Goal: Task Accomplishment & Management: Manage account settings

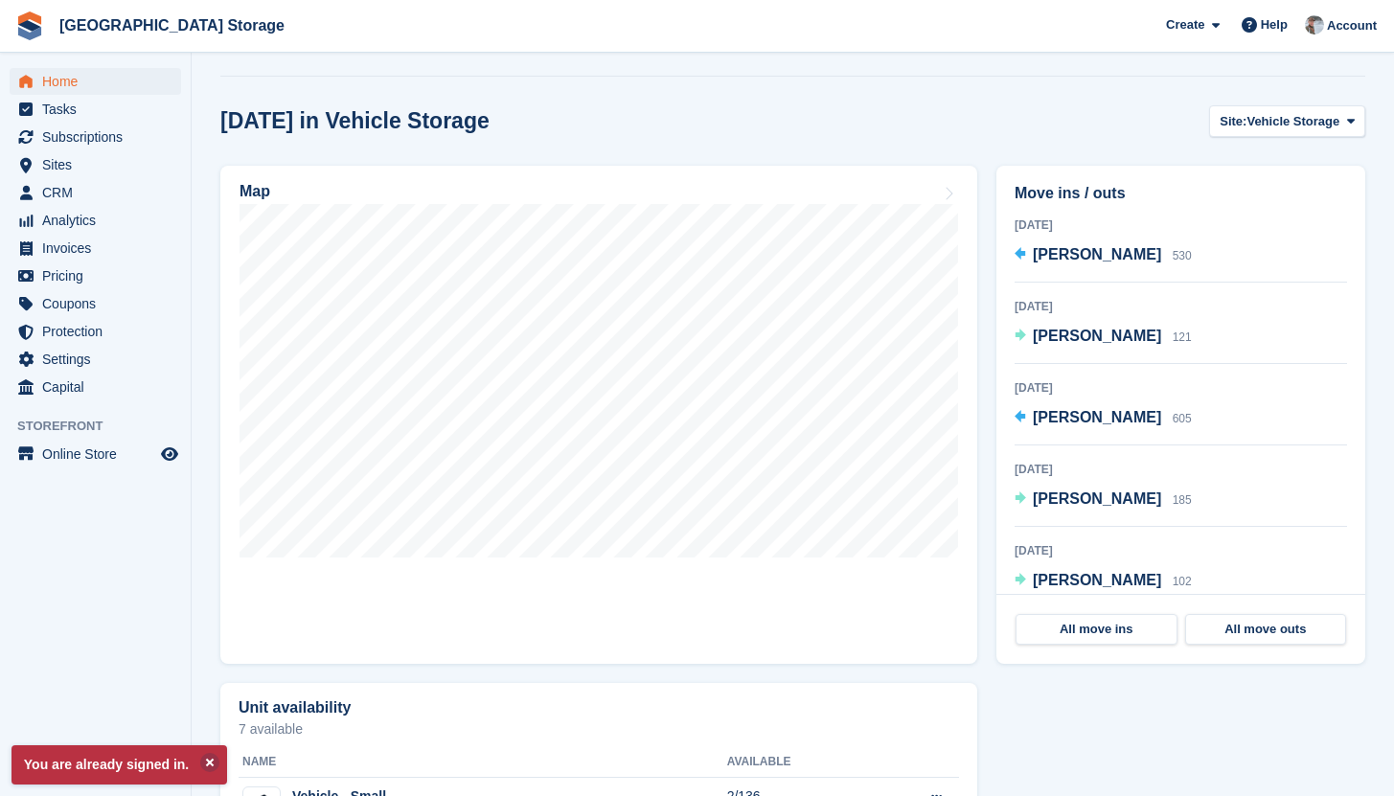
scroll to position [510, 0]
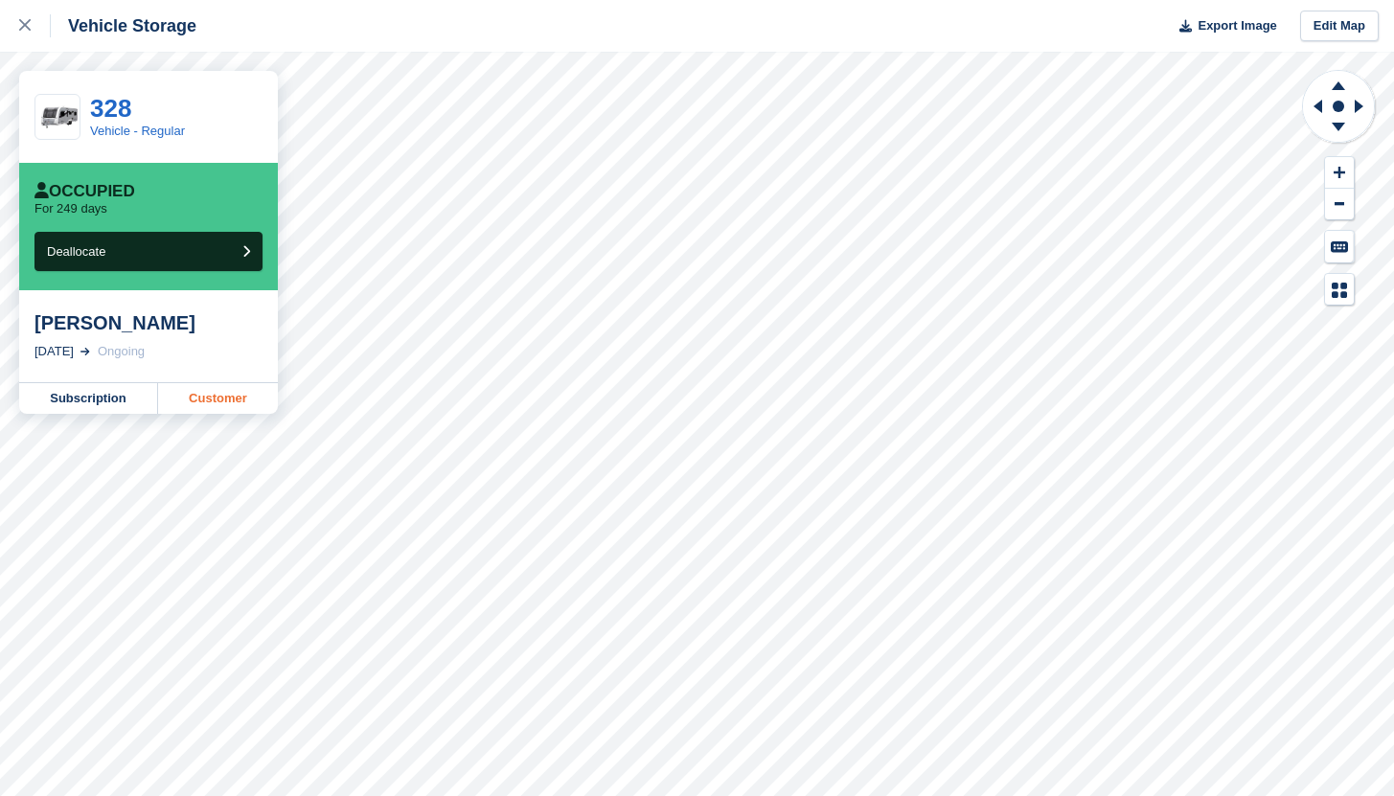
click at [250, 397] on link "Customer" at bounding box center [218, 398] width 120 height 31
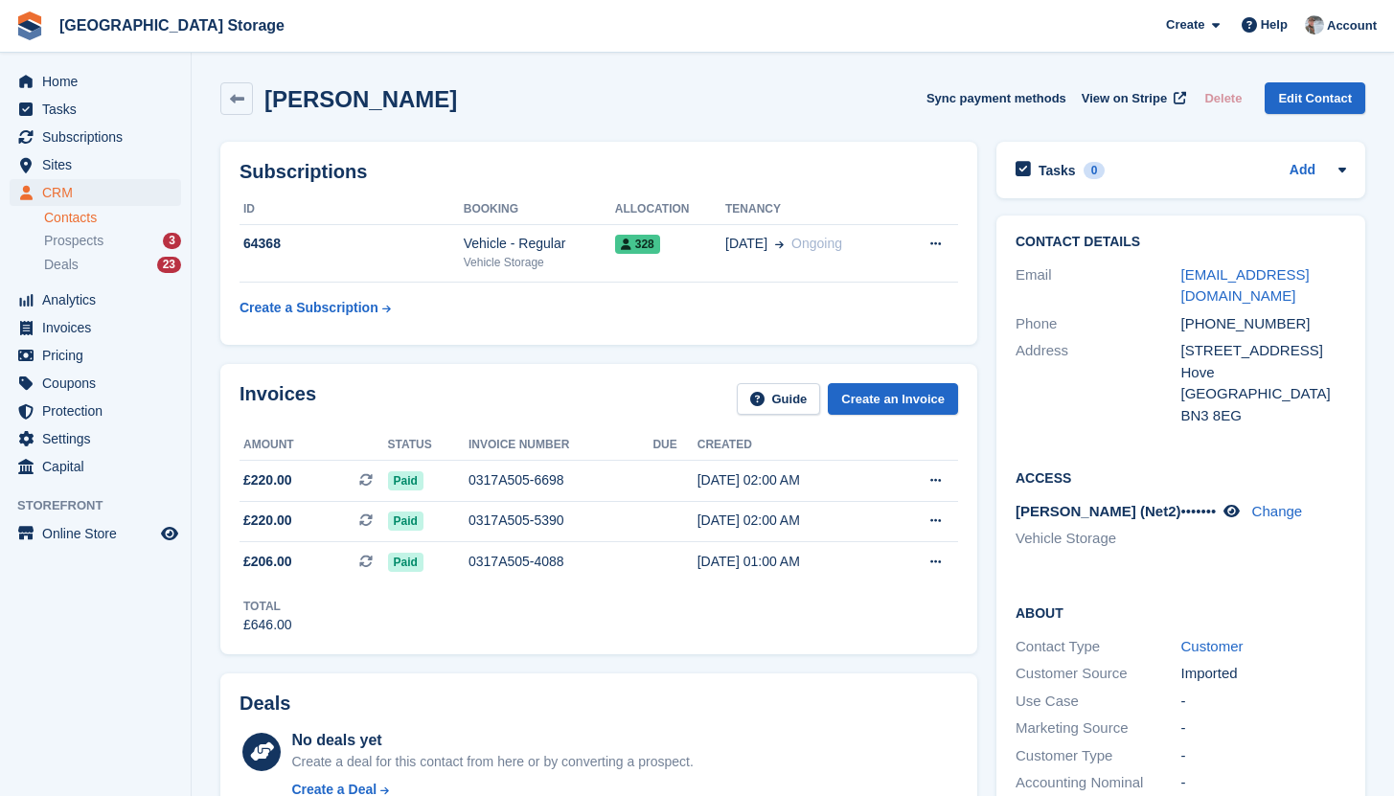
click at [541, 288] on table "ID Booking Allocation Tenancy 64368 Vehicle - Regular Vehicle Storage 328 08 Ja…" at bounding box center [598, 260] width 718 height 132
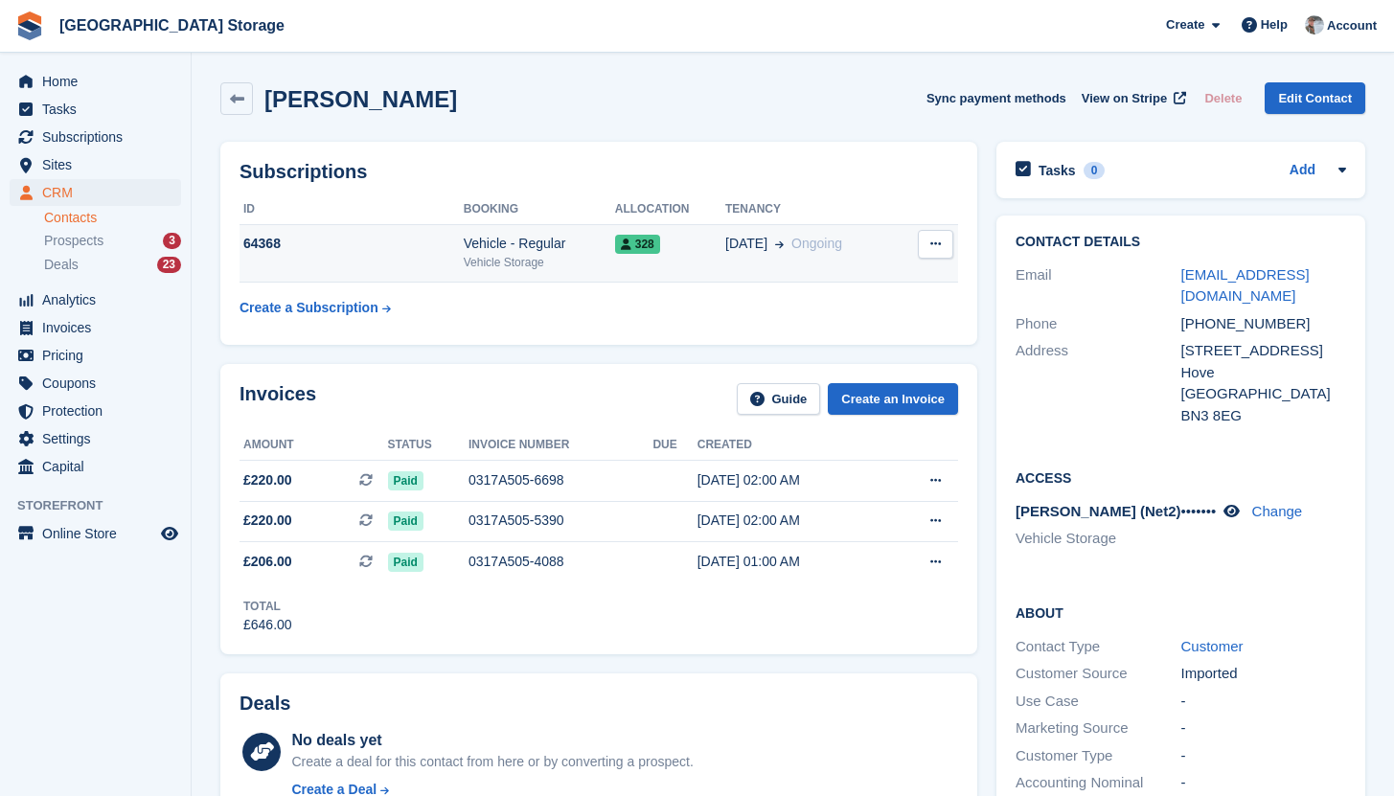
click at [529, 263] on div "Vehicle Storage" at bounding box center [539, 262] width 151 height 17
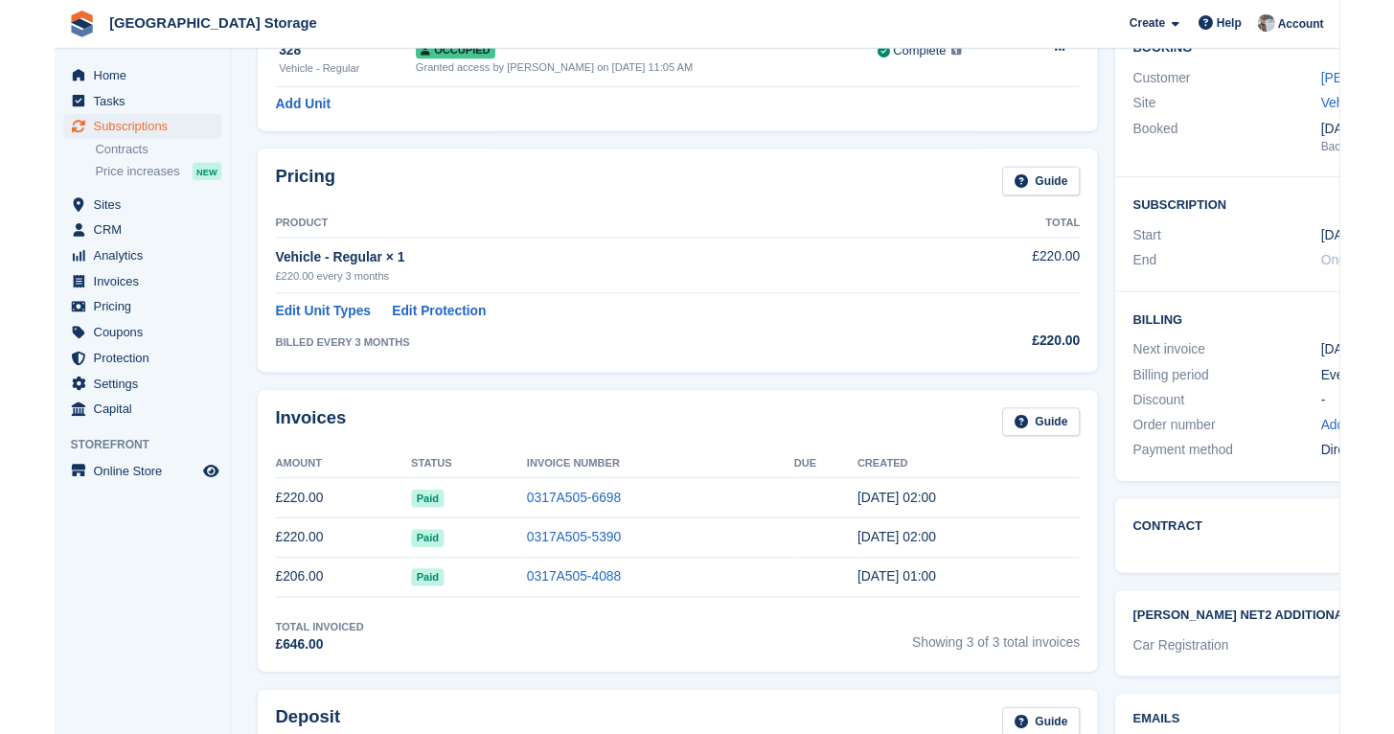
scroll to position [186, 0]
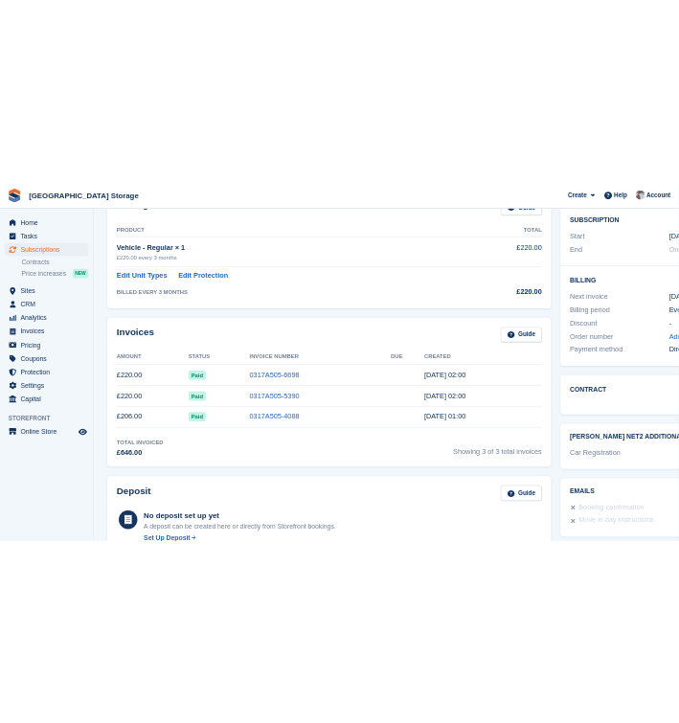
scroll to position [337, 0]
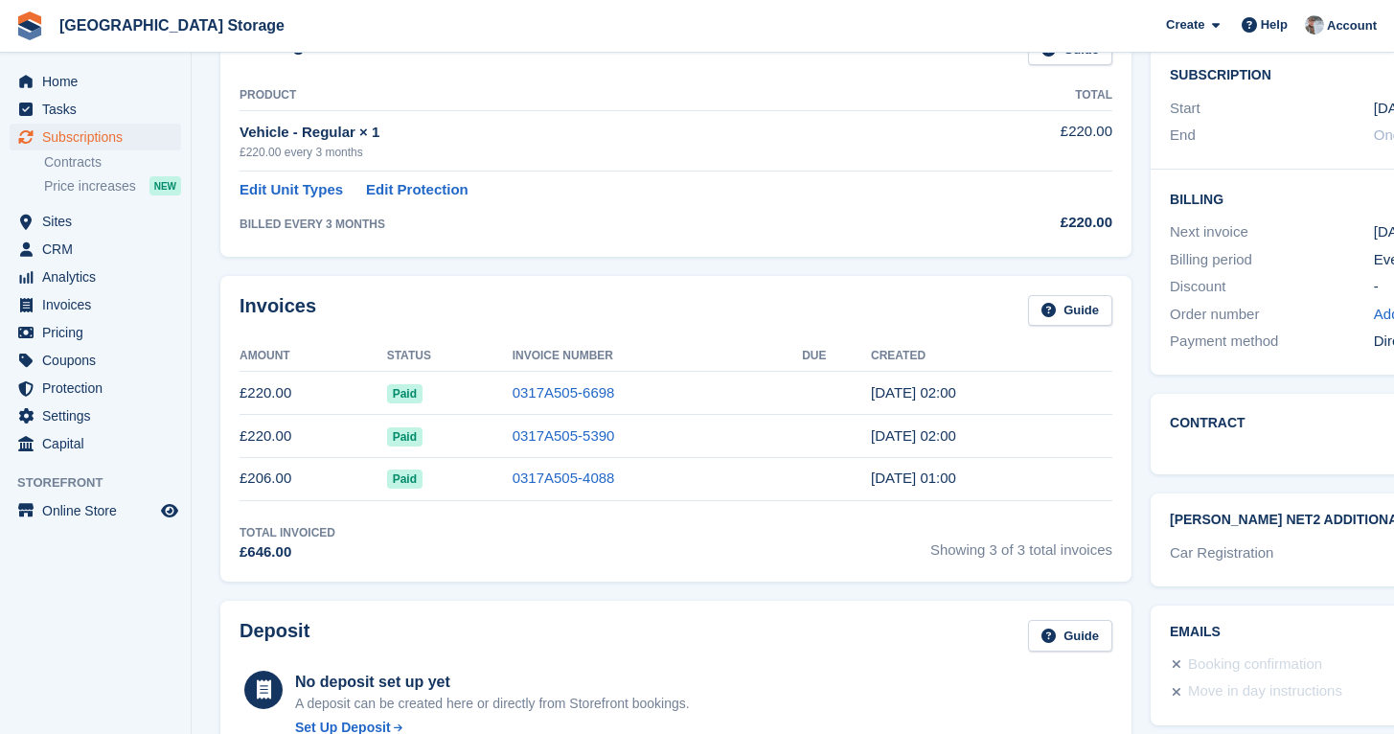
drag, startPoint x: 1382, startPoint y: 573, endPoint x: 1243, endPoint y: 577, distance: 138.9
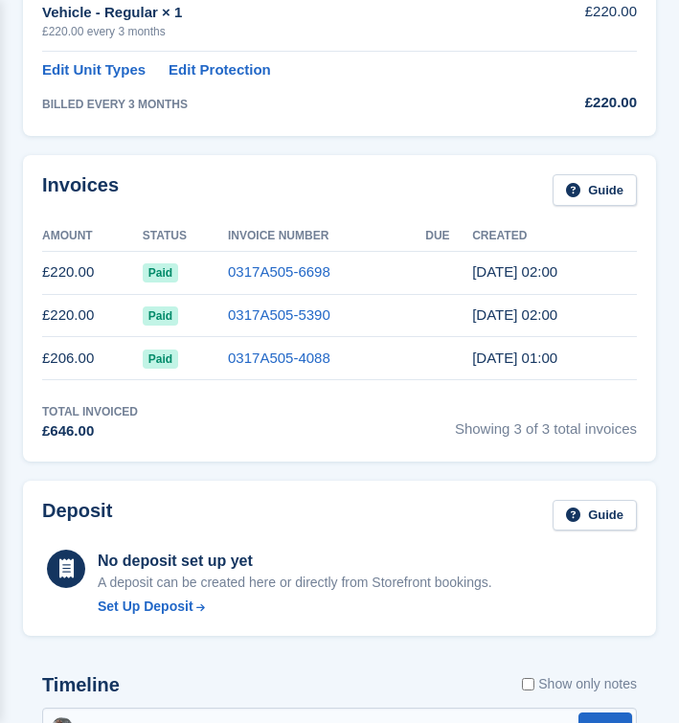
scroll to position [0, 0]
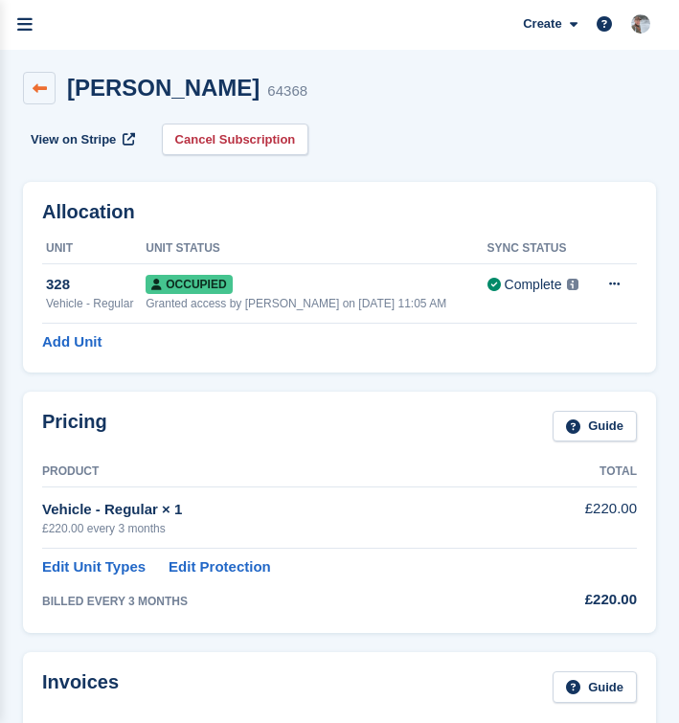
click at [37, 99] on link at bounding box center [39, 88] width 33 height 33
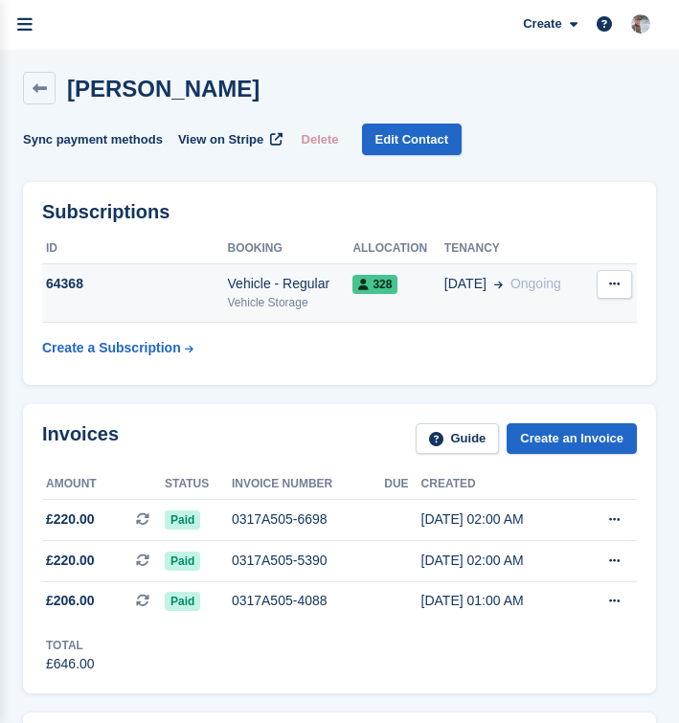
click at [228, 311] on td "Vehicle - Regular Vehicle Storage" at bounding box center [290, 293] width 125 height 58
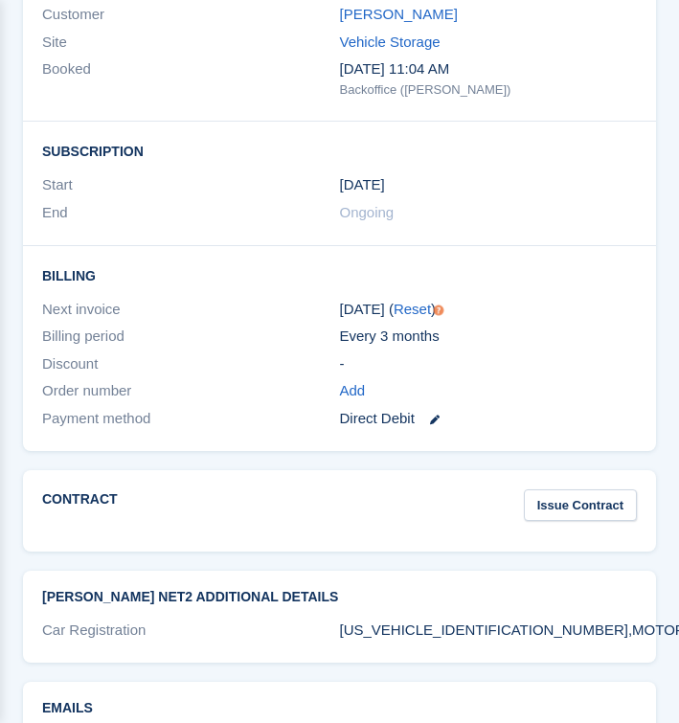
scroll to position [1812, 0]
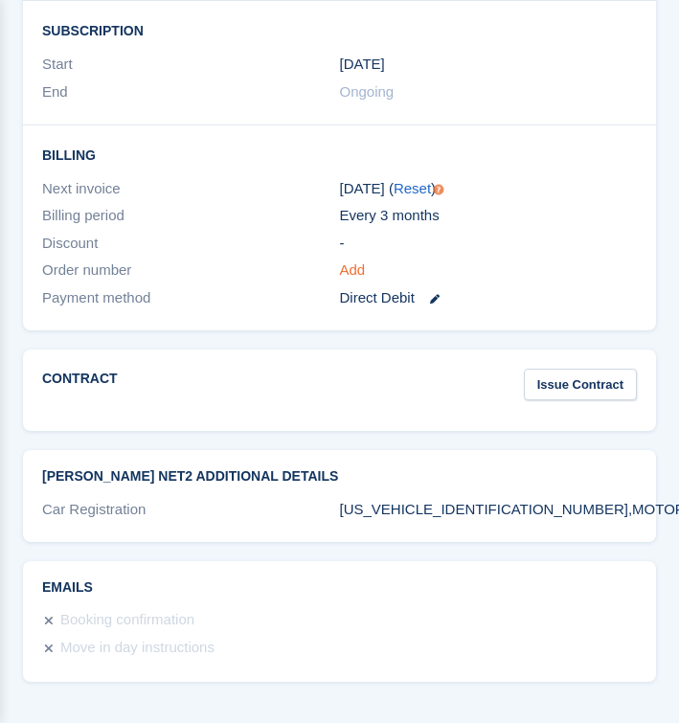
click at [355, 270] on link "Add" at bounding box center [353, 271] width 26 height 22
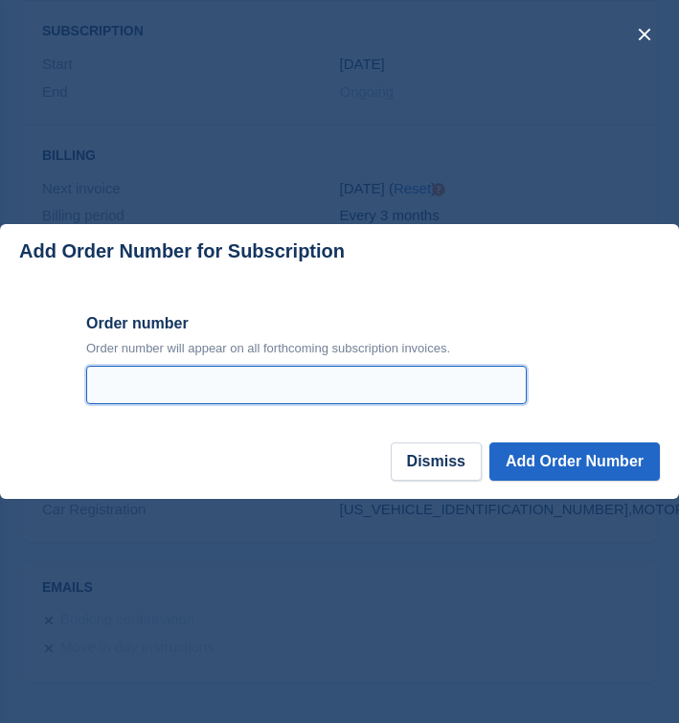
click at [197, 396] on input "Order number" at bounding box center [306, 385] width 441 height 38
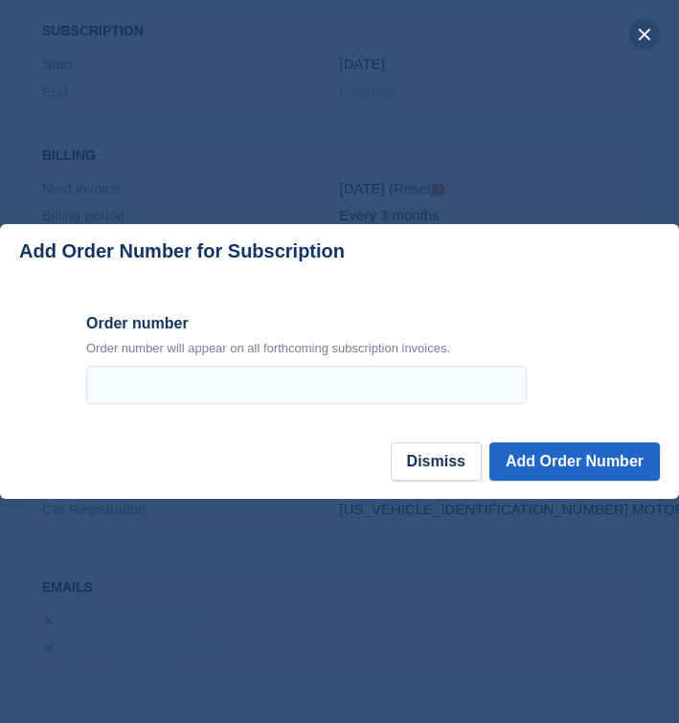
click at [650, 38] on button "close" at bounding box center [644, 34] width 31 height 31
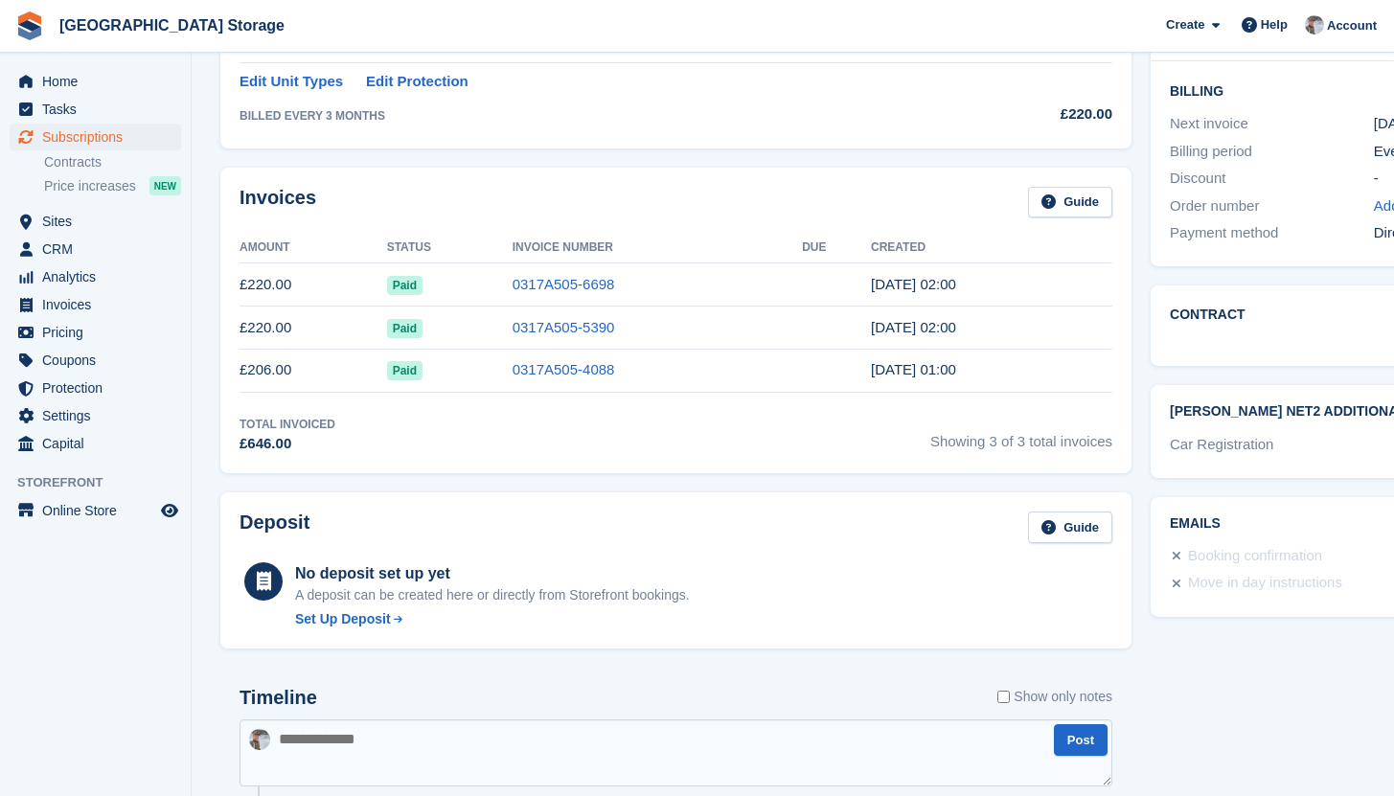
scroll to position [0, 0]
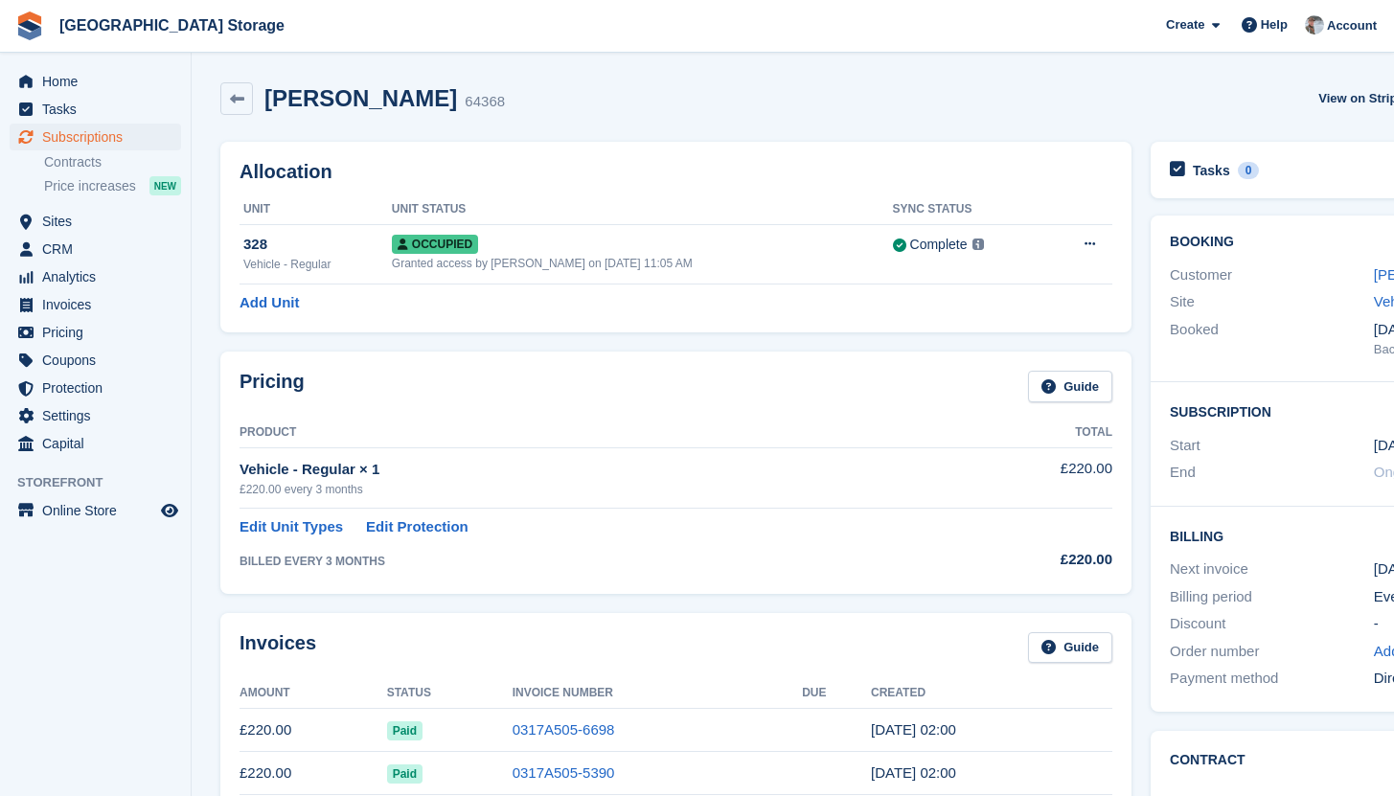
click at [212, 487] on div "Pricing Guide Product Total Vehicle - Regular × 1 £220.00 every 3 months £220.0…" at bounding box center [676, 472] width 930 height 261
click at [216, 368] on div "Pricing Guide Product Total Vehicle - Regular × 1 £220.00 every 3 months £220.0…" at bounding box center [676, 472] width 930 height 261
click at [215, 283] on div "Allocation Unit Unit Status Sync Status 328 Vehicle - Regular Occupied Granted …" at bounding box center [676, 237] width 930 height 210
click at [217, 158] on div "Allocation Unit Unit Status Sync Status 328 Vehicle - Regular Occupied Granted …" at bounding box center [676, 237] width 930 height 210
click at [136, 139] on span "Subscriptions" at bounding box center [99, 137] width 115 height 27
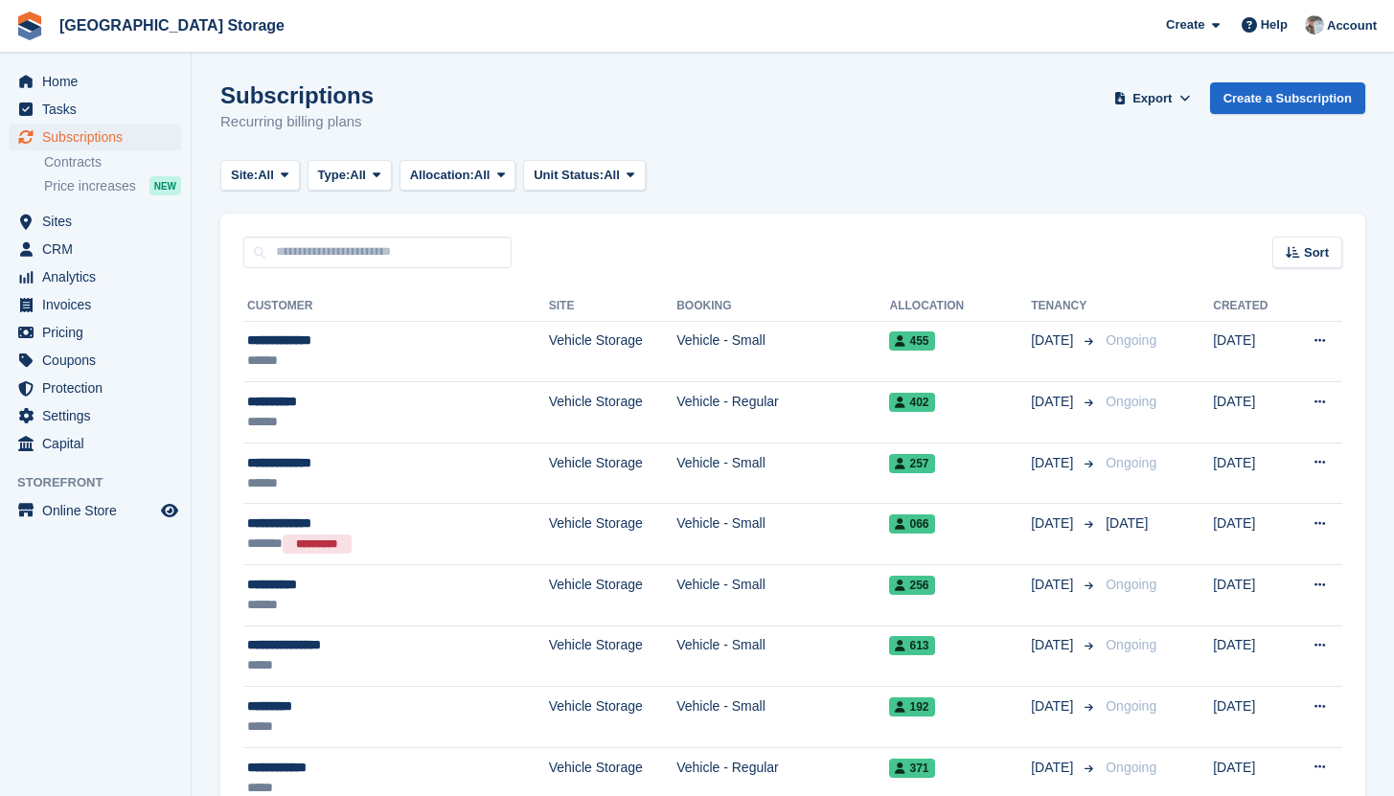
click at [546, 49] on span "Gatewick Farm Storage Create Subscription Invoice Contact Deal Discount Page He…" at bounding box center [697, 26] width 1394 height 52
drag, startPoint x: 219, startPoint y: 93, endPoint x: 365, endPoint y: 100, distance: 145.7
click at [365, 100] on div "Subscriptions Recurring billing plans Export Export Subscriptions Export a CSV …" at bounding box center [792, 119] width 1145 height 74
click at [376, 100] on div "Subscriptions Recurring billing plans Export Export Subscriptions Export a CSV …" at bounding box center [792, 119] width 1145 height 74
click at [83, 138] on span "Subscriptions" at bounding box center [99, 137] width 115 height 27
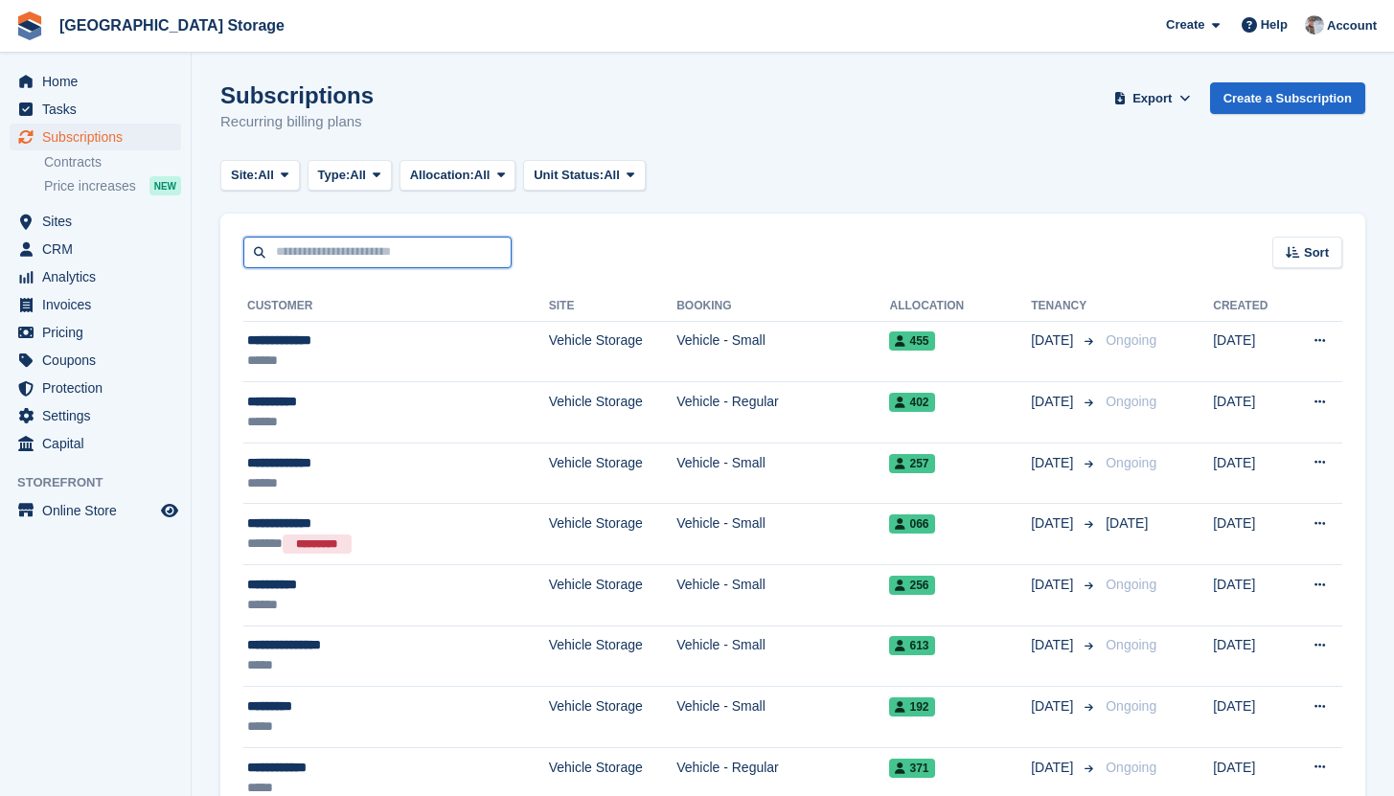
click at [368, 247] on input "text" at bounding box center [377, 253] width 268 height 32
type input "******"
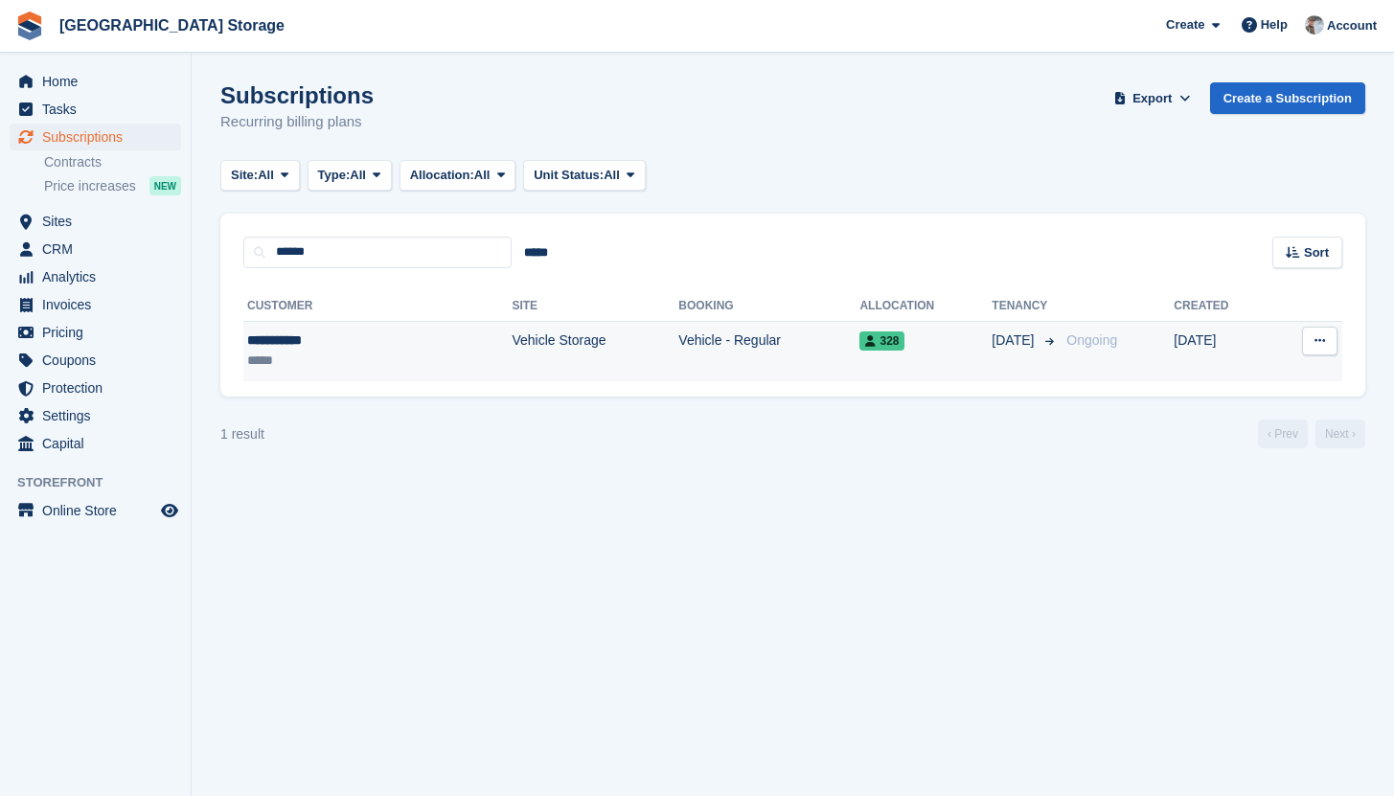
click at [581, 367] on td "Vehicle Storage" at bounding box center [594, 351] width 167 height 60
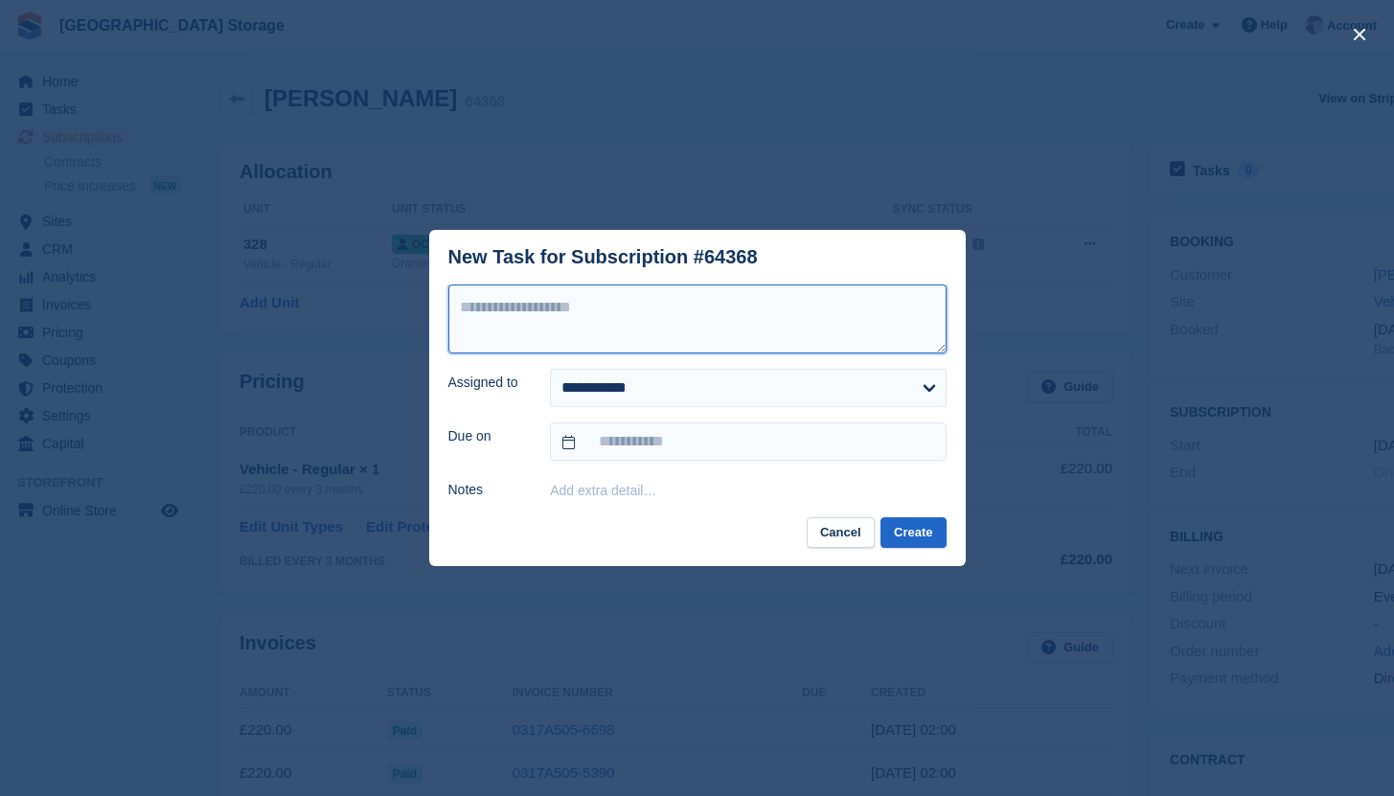
click at [571, 334] on textarea at bounding box center [697, 318] width 498 height 69
type textarea "**********"
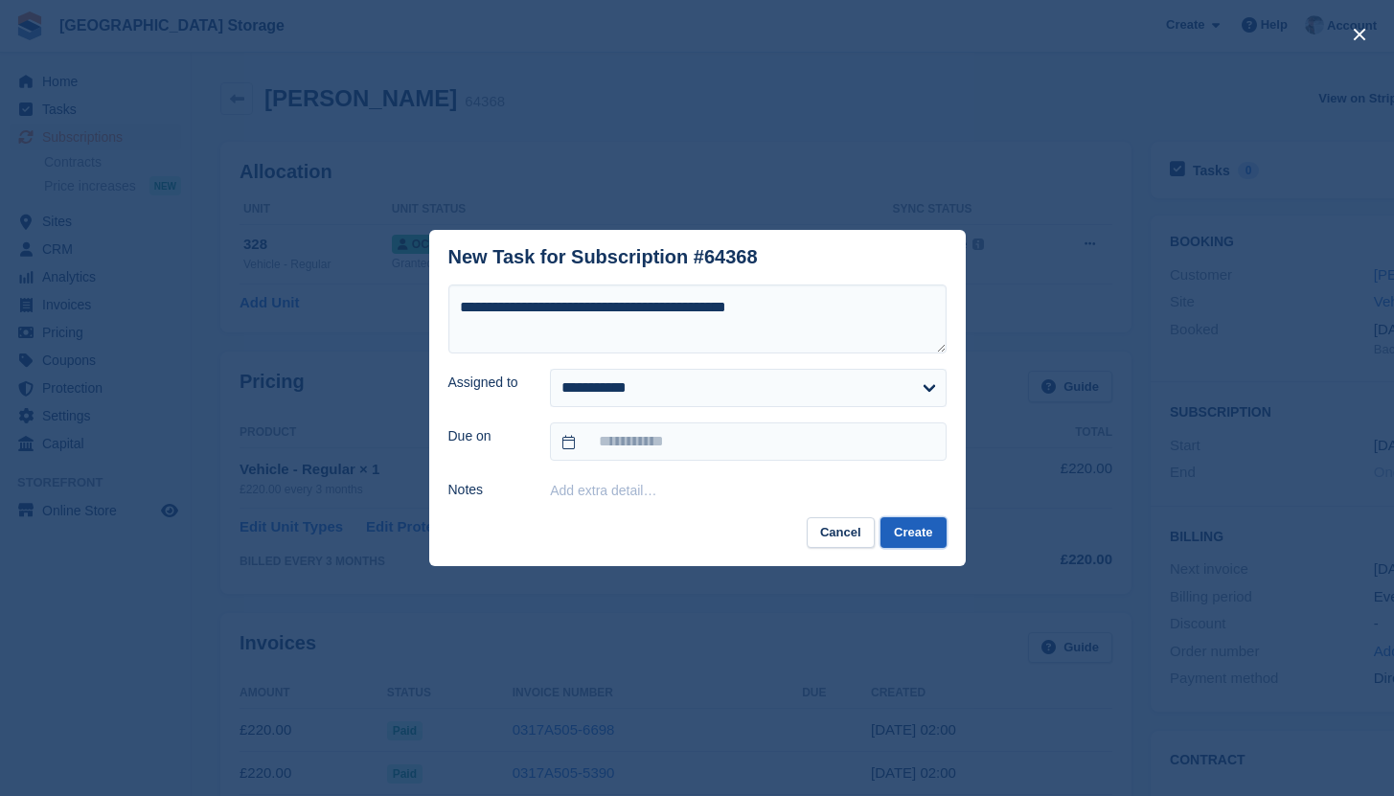
click at [915, 541] on button "Create" at bounding box center [912, 533] width 65 height 32
